Goal: Information Seeking & Learning: Learn about a topic

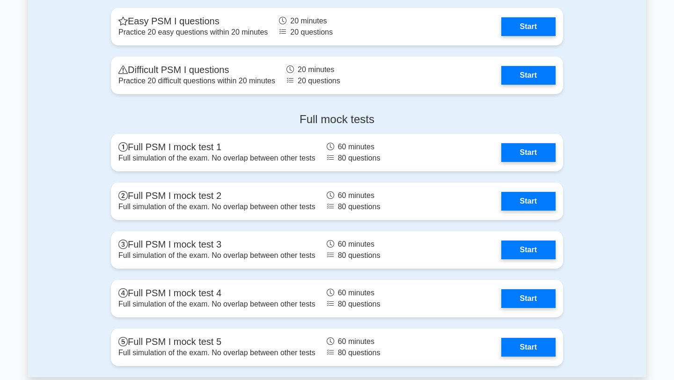
scroll to position [2156, 0]
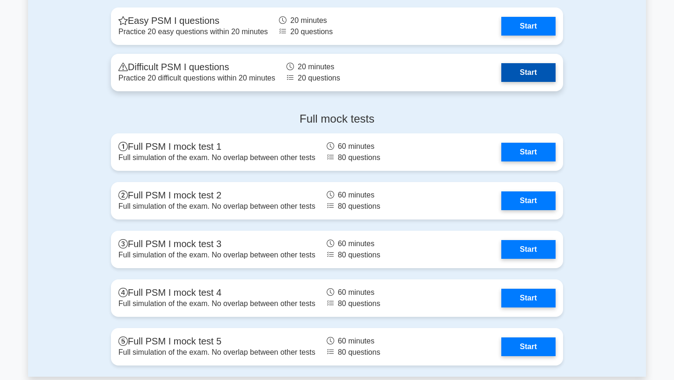
click at [546, 82] on link "Start" at bounding box center [528, 72] width 54 height 19
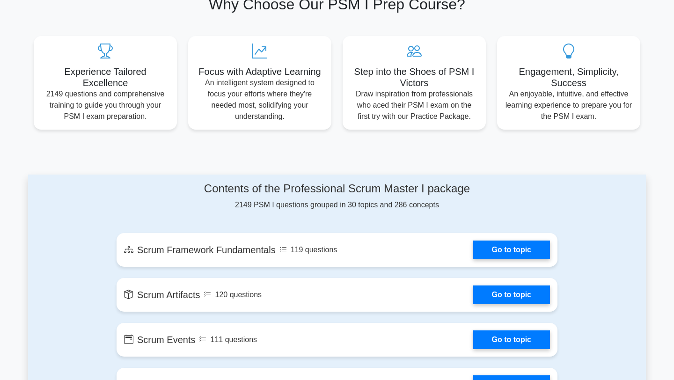
scroll to position [0, 0]
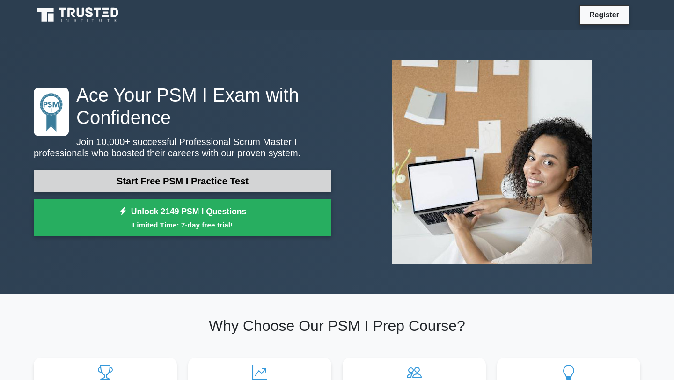
click at [274, 178] on link "Start Free PSM I Practice Test" at bounding box center [183, 181] width 298 height 22
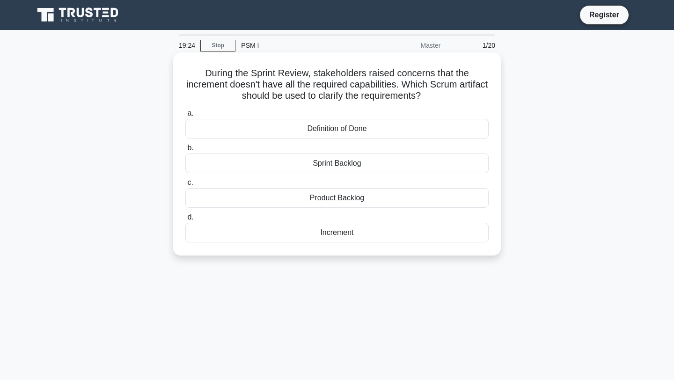
drag, startPoint x: 336, startPoint y: 173, endPoint x: 343, endPoint y: 162, distance: 13.6
click at [343, 162] on div "Sprint Backlog" at bounding box center [336, 164] width 303 height 20
click at [185, 151] on input "b. Sprint Backlog" at bounding box center [185, 148] width 0 height 6
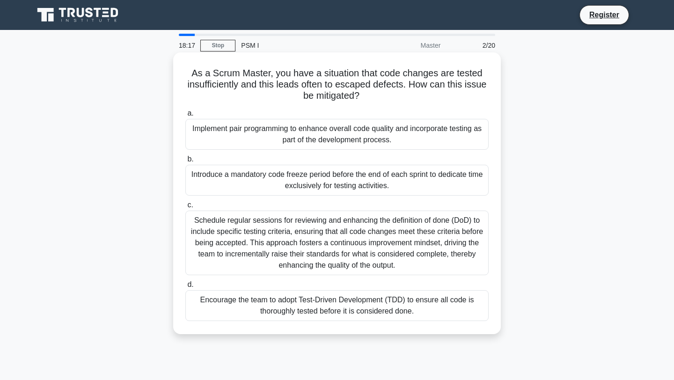
click at [424, 312] on div "Encourage the team to adopt Test-Driven Development (TDD) to ensure all code is…" at bounding box center [336, 305] width 303 height 31
click at [185, 288] on input "d. Encourage the team to adopt Test-Driven Development (TDD) to ensure all code…" at bounding box center [185, 285] width 0 height 6
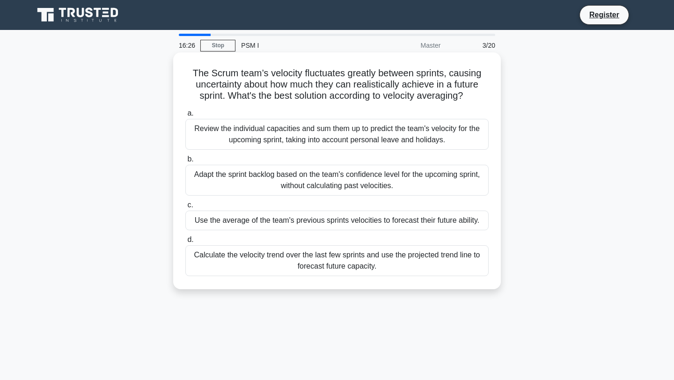
click at [335, 220] on div "Use the average of the team's previous sprints velocities to forecast their fut…" at bounding box center [336, 221] width 303 height 20
click at [185, 208] on input "c. Use the average of the team's previous sprints velocities to forecast their …" at bounding box center [185, 205] width 0 height 6
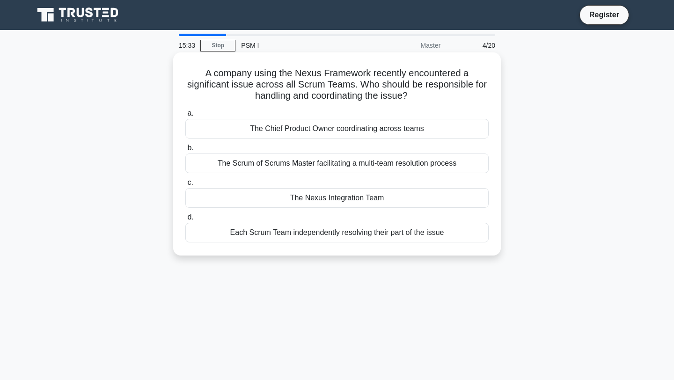
drag, startPoint x: 434, startPoint y: 165, endPoint x: 468, endPoint y: 170, distance: 34.6
click at [468, 170] on div "The Scrum of Scrums Master facilitating a multi-team resolution process" at bounding box center [336, 164] width 303 height 20
click at [402, 231] on div "Each Scrum Team independently resolving their part of the issue" at bounding box center [336, 233] width 303 height 20
click at [185, 221] on input "d. Each Scrum Team independently resolving their part of the issue" at bounding box center [185, 217] width 0 height 6
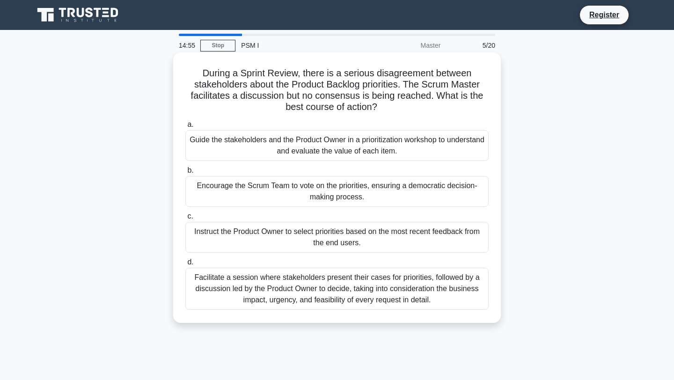
click at [368, 291] on div "Facilitate a session where stakeholders present their cases for priorities, fol…" at bounding box center [336, 289] width 303 height 42
click at [185, 265] on input "d. Facilitate a session where stakeholders present their cases for priorities, …" at bounding box center [185, 262] width 0 height 6
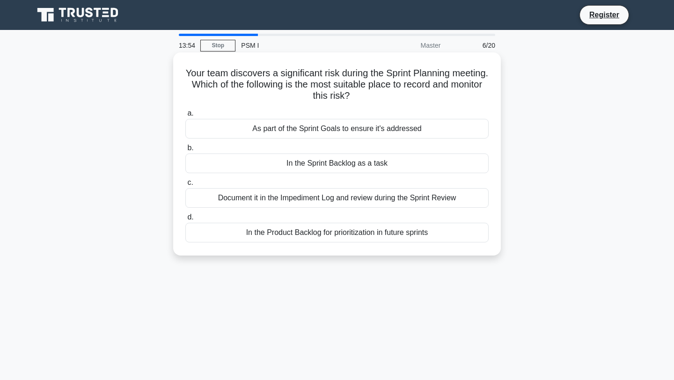
click at [358, 239] on div "In the Product Backlog for prioritization in future sprints" at bounding box center [336, 233] width 303 height 20
click at [185, 221] on input "d. In the Product Backlog for prioritization in future sprints" at bounding box center [185, 217] width 0 height 6
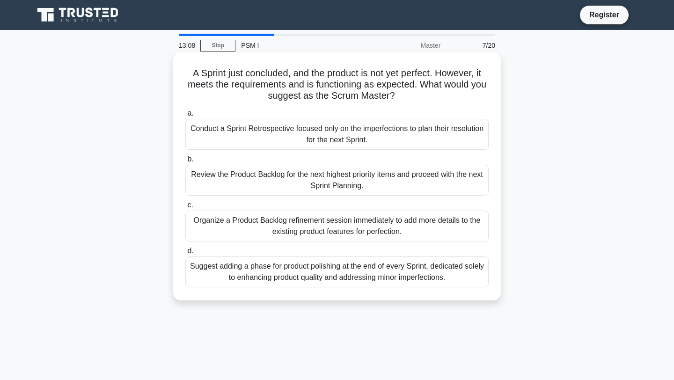
click at [449, 181] on div "Review the Product Backlog for the next highest priority items and proceed with…" at bounding box center [336, 180] width 303 height 31
click at [185, 162] on input "b. Review the Product Backlog for the next highest priority items and proceed w…" at bounding box center [185, 159] width 0 height 6
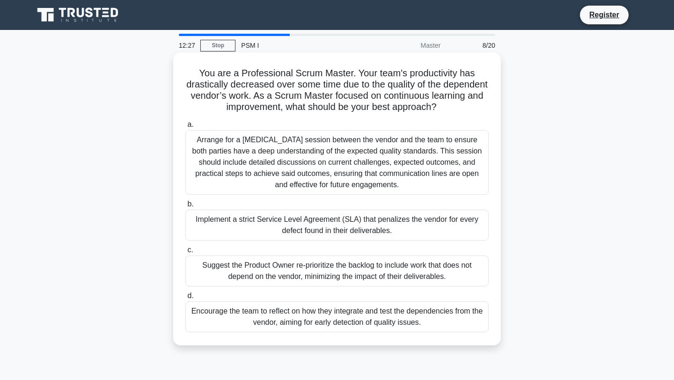
click at [400, 178] on div "Arrange for a cross-training session between the vendor and the team to ensure …" at bounding box center [336, 162] width 303 height 65
click at [185, 128] on input "a. Arrange for a cross-training session between the vendor and the team to ensu…" at bounding box center [185, 125] width 0 height 6
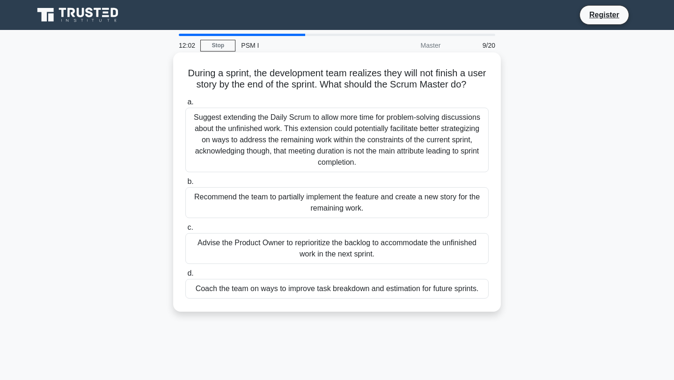
click at [362, 290] on div "Coach the team on ways to improve task breakdown and estimation for future spri…" at bounding box center [336, 289] width 303 height 20
click at [185, 277] on input "d. Coach the team on ways to improve task breakdown and estimation for future s…" at bounding box center [185, 274] width 0 height 6
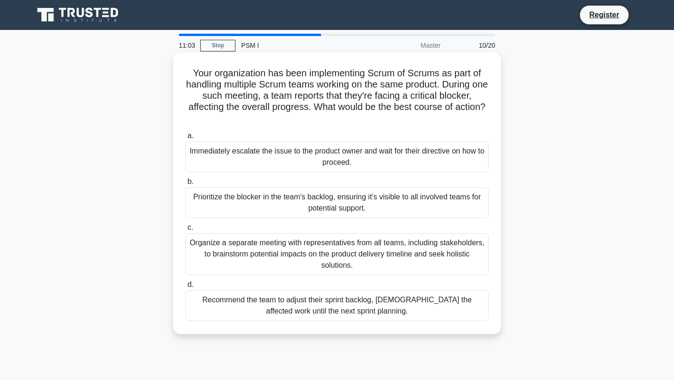
click at [372, 198] on div "Prioritize the blocker in the team's backlog, ensuring it’s visible to all invo…" at bounding box center [336, 202] width 303 height 31
click at [185, 185] on input "b. Prioritize the blocker in the team's backlog, ensuring it’s visible to all i…" at bounding box center [185, 182] width 0 height 6
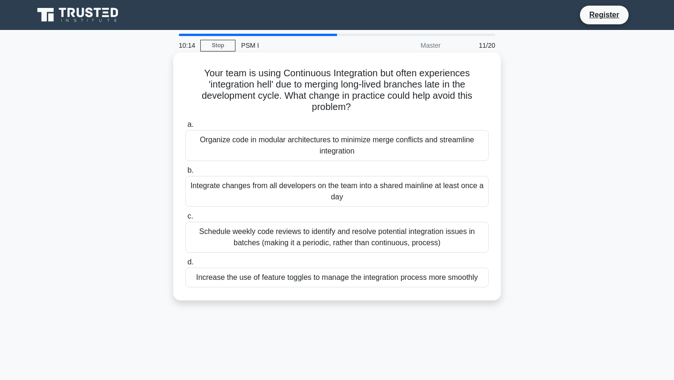
click at [343, 152] on div "Organize code in modular architectures to minimize merge conflicts and streamli…" at bounding box center [336, 145] width 303 height 31
click at [185, 128] on input "a. Organize code in modular architectures to minimize merge conflicts and strea…" at bounding box center [185, 125] width 0 height 6
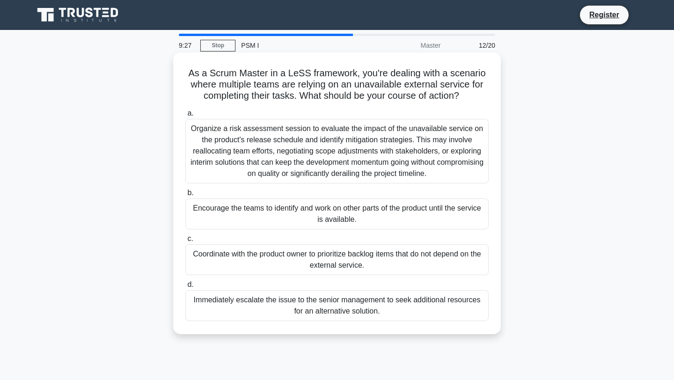
click at [445, 154] on div "Organize a risk assessment session to evaluate the impact of the unavailable se…" at bounding box center [336, 151] width 303 height 65
click at [185, 117] on input "a. Organize a risk assessment session to evaluate the impact of the unavailable…" at bounding box center [185, 113] width 0 height 6
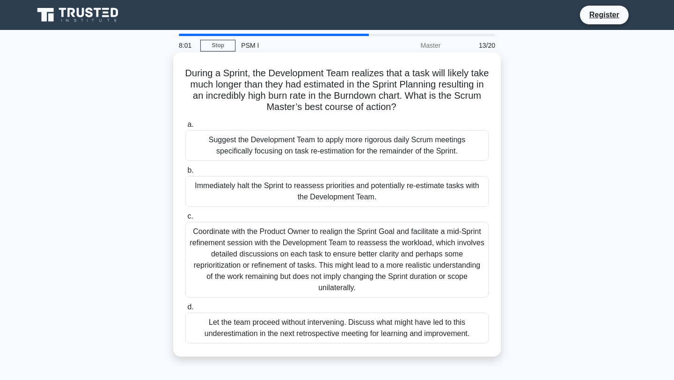
click at [352, 326] on div "Let the team proceed without intervening. Discuss what might have led to this u…" at bounding box center [336, 328] width 303 height 31
click at [185, 310] on input "d. Let the team proceed without intervening. Discuss what might have led to thi…" at bounding box center [185, 307] width 0 height 6
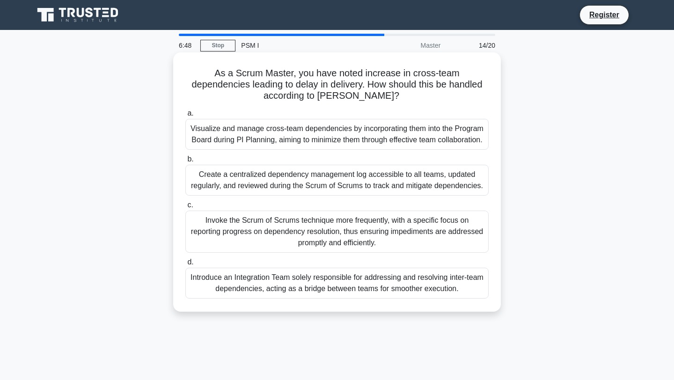
click at [310, 292] on div "Introduce an Integration Team solely responsible for addressing and resolving i…" at bounding box center [336, 283] width 303 height 31
click at [185, 265] on input "d. Introduce an Integration Team solely responsible for addressing and resolvin…" at bounding box center [185, 262] width 0 height 6
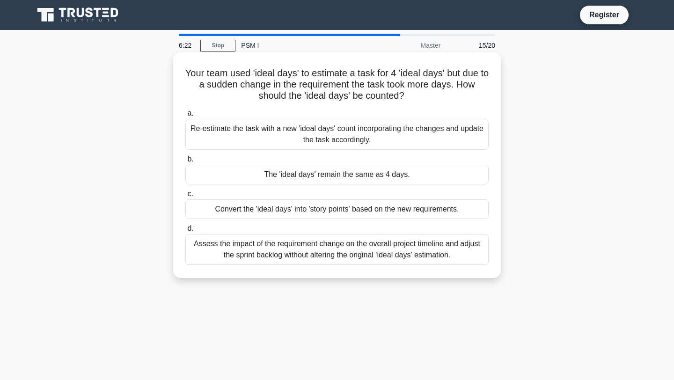
click at [324, 250] on div "Assess the impact of the requirement change on the overall project timeline and…" at bounding box center [336, 249] width 303 height 31
click at [185, 232] on input "d. Assess the impact of the requirement change on the overall project timeline …" at bounding box center [185, 229] width 0 height 6
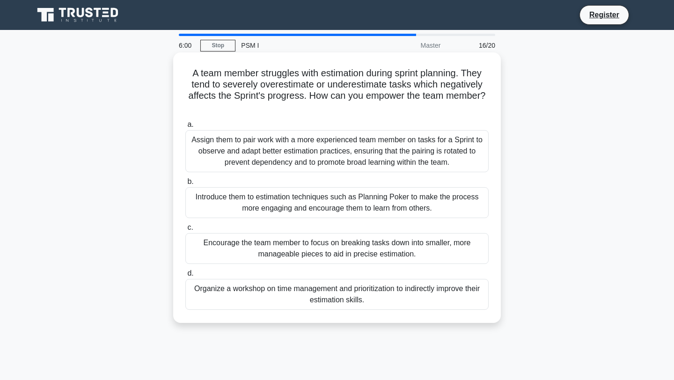
click at [343, 197] on div "Introduce them to estimation techniques such as Planning Poker to make the proc…" at bounding box center [336, 202] width 303 height 31
click at [185, 185] on input "b. Introduce them to estimation techniques such as Planning Poker to make the p…" at bounding box center [185, 182] width 0 height 6
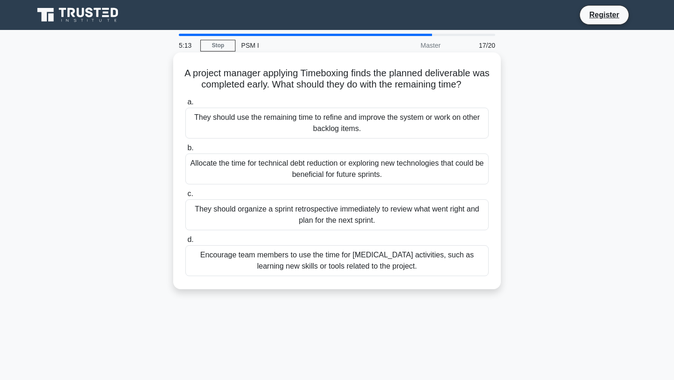
click at [443, 173] on div "Allocate the time for technical debt reduction or exploring new technologies th…" at bounding box center [336, 169] width 303 height 31
click at [185, 151] on input "b. Allocate the time for technical debt reduction or exploring new technologies…" at bounding box center [185, 148] width 0 height 6
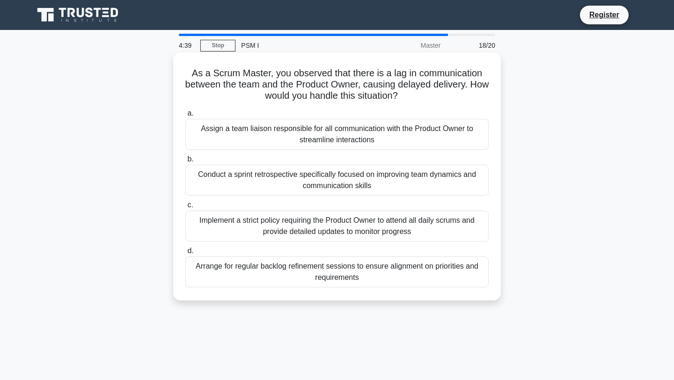
click at [456, 180] on div "Conduct a sprint retrospective specifically focused on improving team dynamics …" at bounding box center [336, 180] width 303 height 31
click at [185, 162] on input "b. Conduct a sprint retrospective specifically focused on improving team dynami…" at bounding box center [185, 159] width 0 height 6
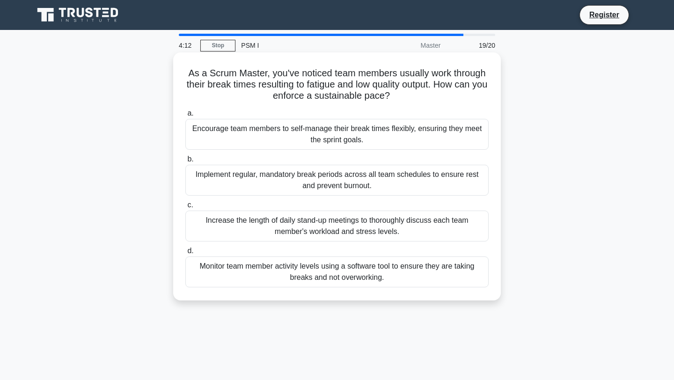
click at [446, 138] on div "Encourage team members to self-manage their break times flexibly, ensuring they…" at bounding box center [336, 134] width 303 height 31
click at [185, 117] on input "a. Encourage team members to self-manage their break times flexibly, ensuring t…" at bounding box center [185, 113] width 0 height 6
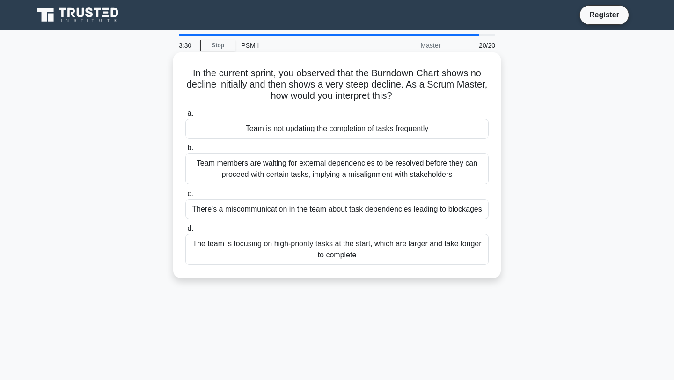
click at [299, 212] on div "There's a miscommunication in the team about task dependencies leading to block…" at bounding box center [336, 209] width 303 height 20
click at [185, 197] on input "c. There's a miscommunication in the team about task dependencies leading to bl…" at bounding box center [185, 194] width 0 height 6
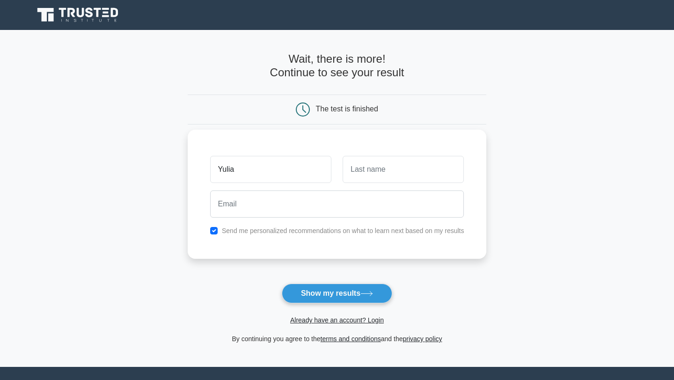
type input "Yulia"
click at [374, 174] on input "text" at bounding box center [403, 169] width 121 height 27
type input "Ripei"
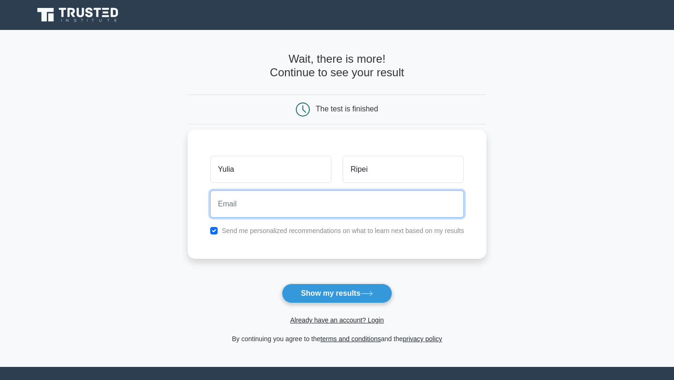
click at [317, 206] on input "email" at bounding box center [337, 204] width 254 height 27
type input "ripey.yulia@vrbtech.org"
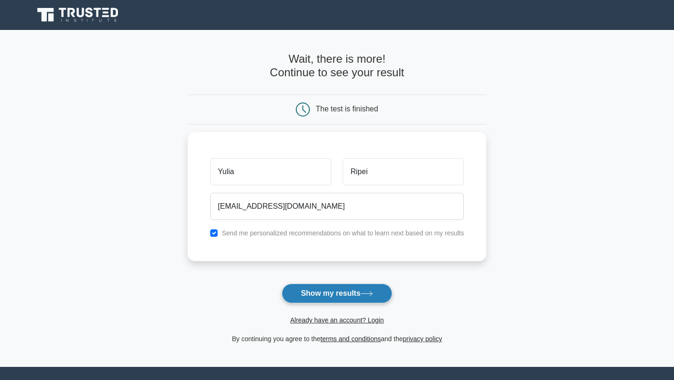
click at [342, 294] on button "Show my results" at bounding box center [337, 294] width 110 height 20
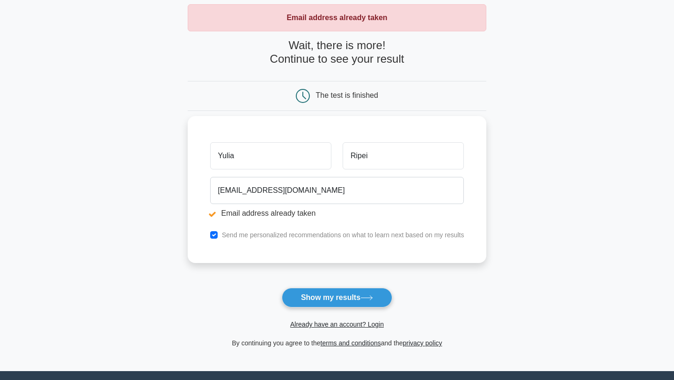
scroll to position [58, 0]
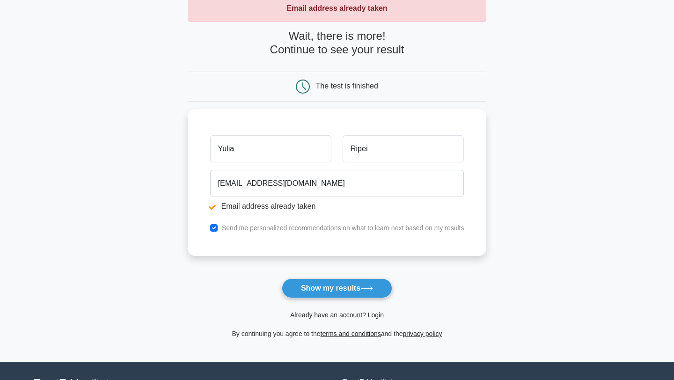
click at [351, 316] on link "Already have an account? Login" at bounding box center [337, 314] width 94 height 7
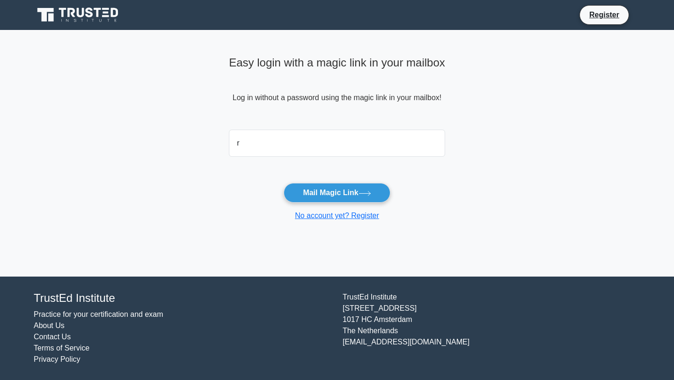
type input "ripey.yulia@vrbtech.org"
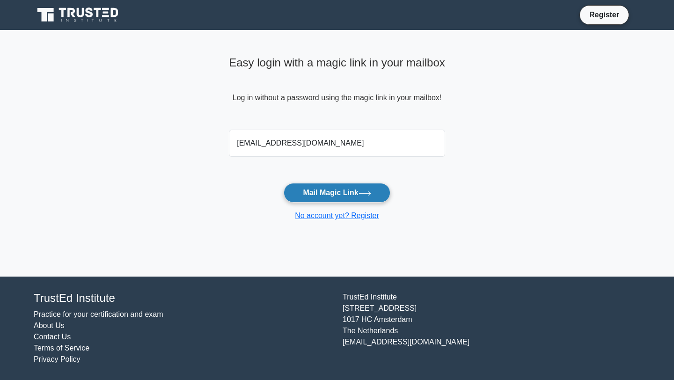
click at [335, 198] on button "Mail Magic Link" at bounding box center [337, 193] width 106 height 20
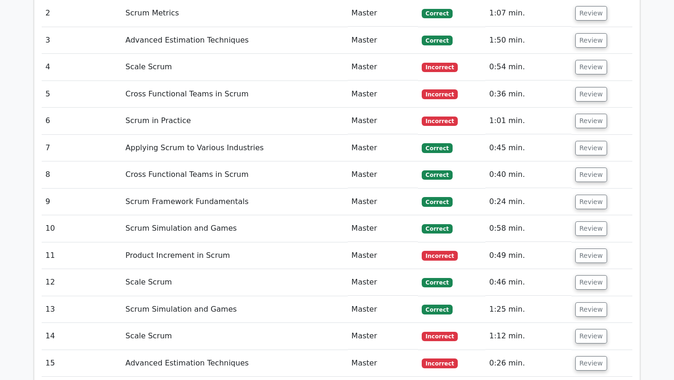
scroll to position [1409, 0]
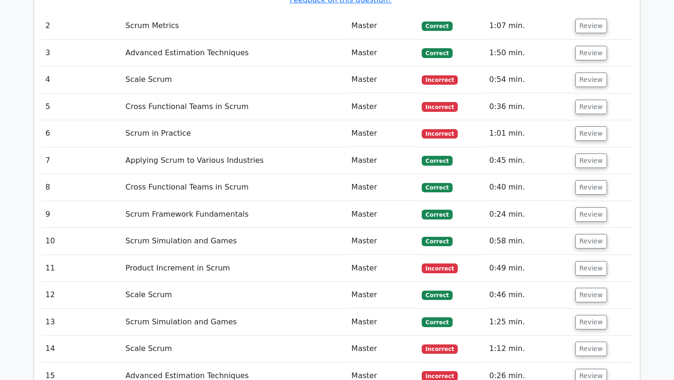
click at [292, 66] on td "Scale Scrum" at bounding box center [235, 79] width 226 height 27
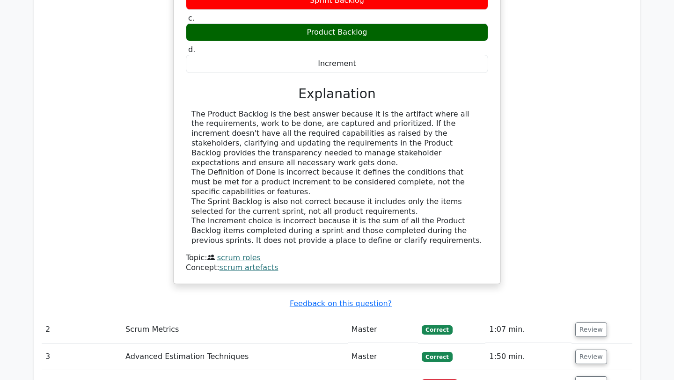
scroll to position [1320, 0]
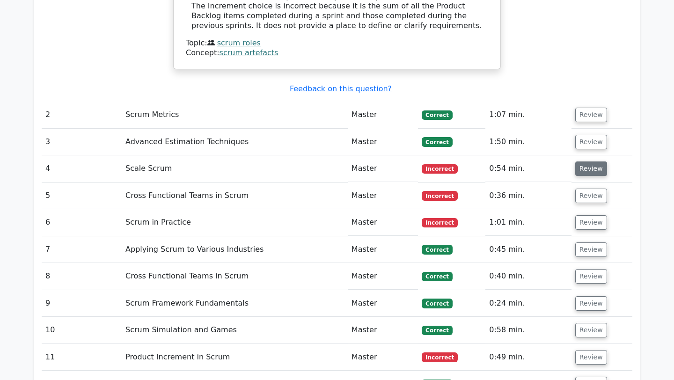
click at [587, 162] on button "Review" at bounding box center [591, 169] width 32 height 15
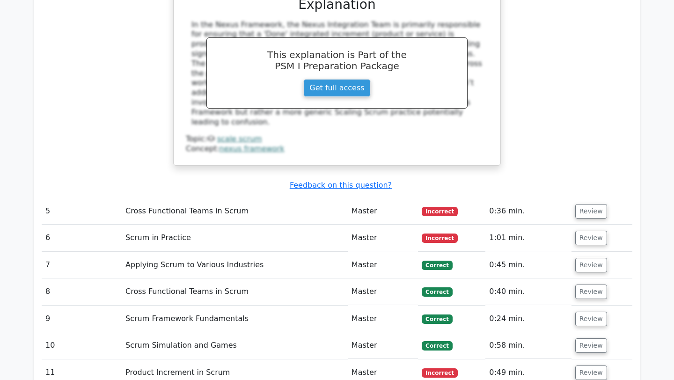
scroll to position [1678, 0]
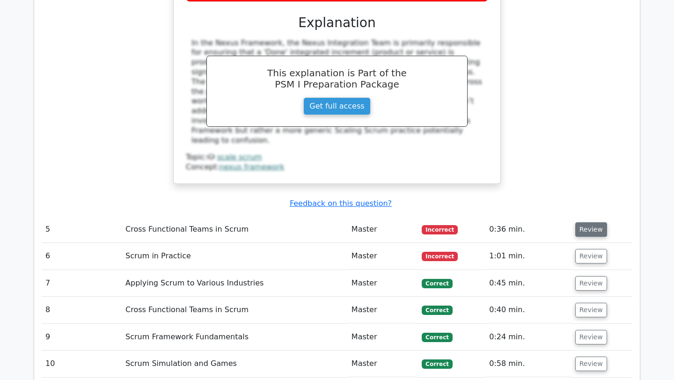
click at [584, 222] on button "Review" at bounding box center [591, 229] width 32 height 15
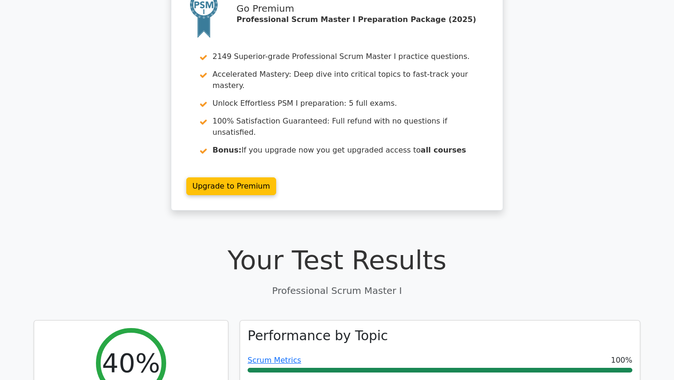
scroll to position [0, 0]
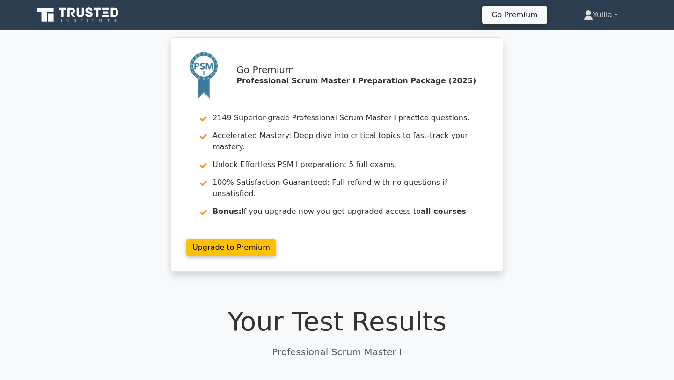
click at [598, 17] on link "Yuliia" at bounding box center [600, 15] width 79 height 19
click at [588, 35] on link "Profile" at bounding box center [599, 36] width 74 height 15
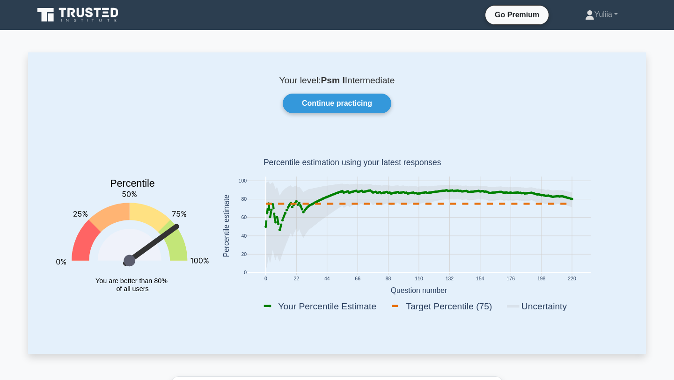
click at [88, 17] on icon at bounding box center [89, 12] width 7 height 10
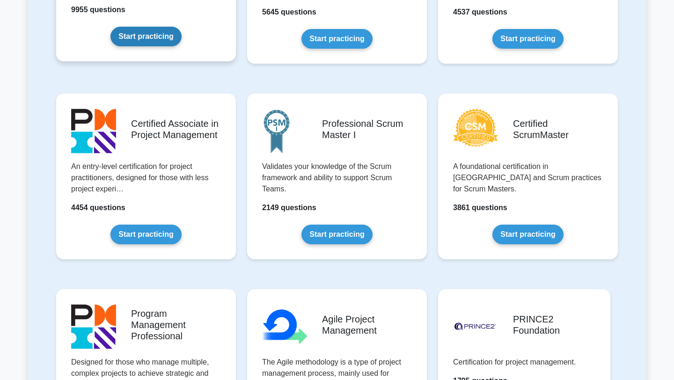
scroll to position [326, 0]
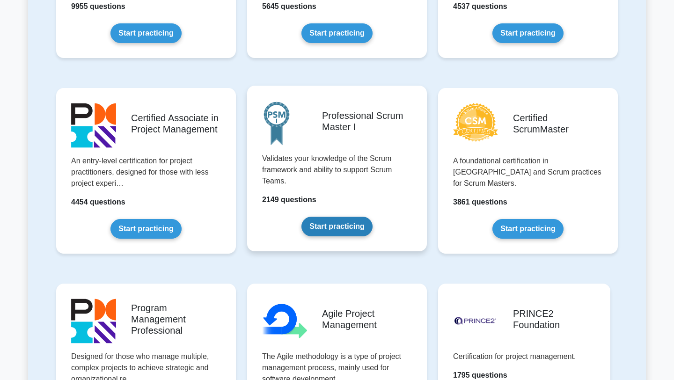
click at [329, 229] on link "Start practicing" at bounding box center [336, 227] width 71 height 20
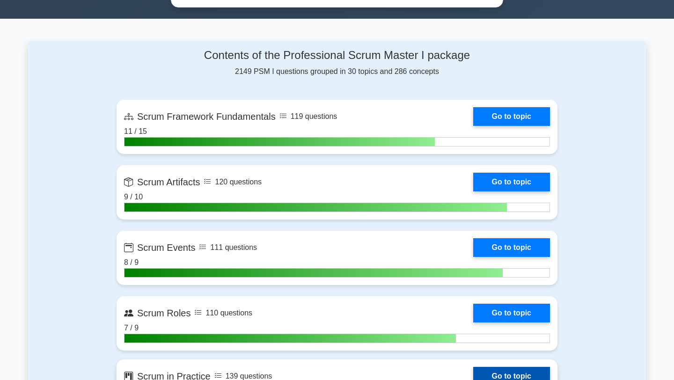
scroll to position [563, 0]
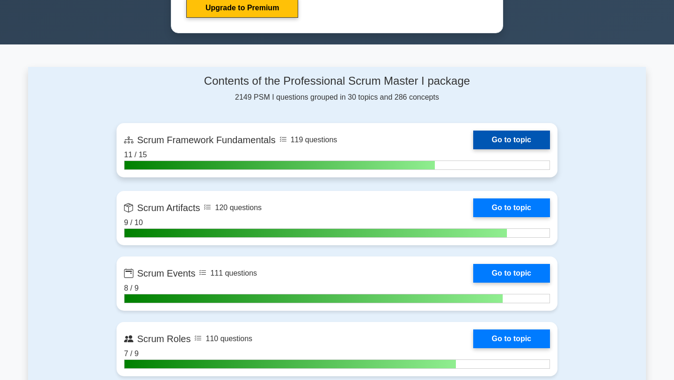
click at [520, 141] on link "Go to topic" at bounding box center [511, 140] width 77 height 19
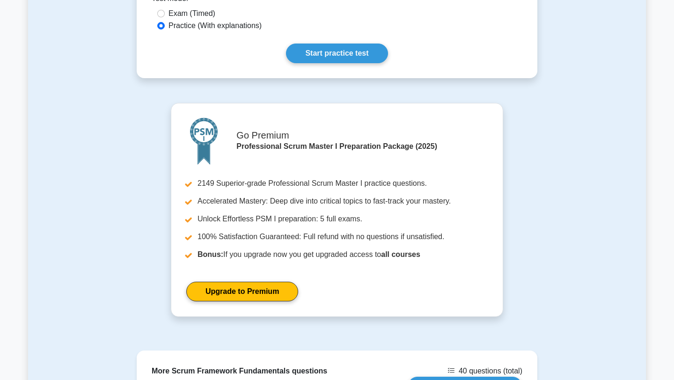
scroll to position [668, 0]
